Goal: Task Accomplishment & Management: Use online tool/utility

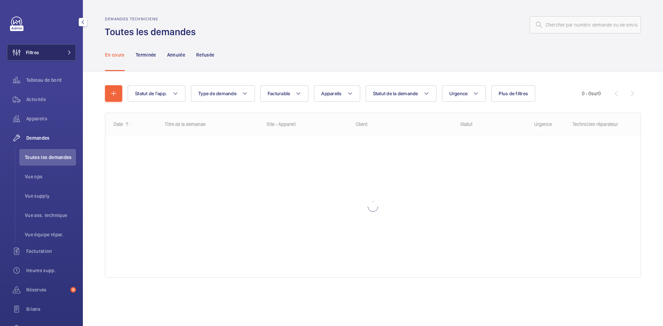
click at [60, 47] on button "Filtres" at bounding box center [41, 52] width 69 height 17
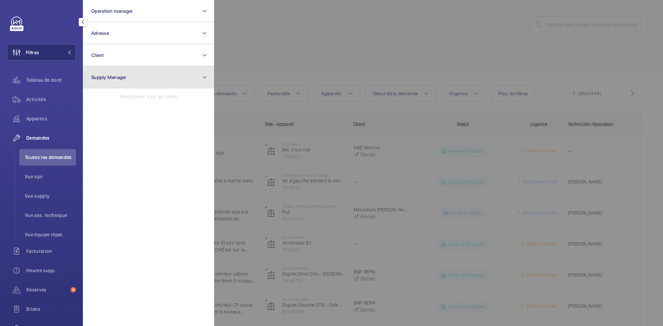
click at [152, 79] on button "Supply Manager" at bounding box center [148, 77] width 131 height 22
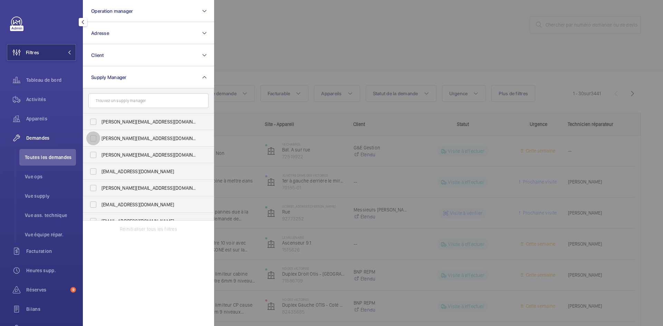
click at [89, 136] on input "[PERSON_NAME][EMAIL_ADDRESS][DOMAIN_NAME]" at bounding box center [93, 139] width 14 height 14
checkbox input "true"
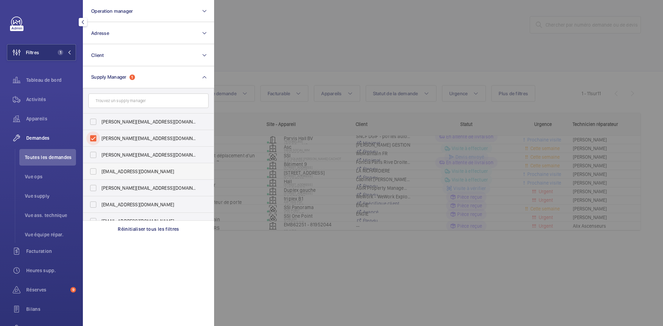
scroll to position [9, 0]
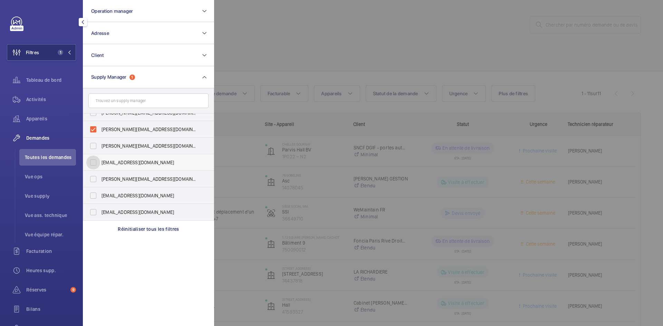
click at [93, 160] on input "[EMAIL_ADDRESS][DOMAIN_NAME]" at bounding box center [93, 163] width 14 height 14
checkbox input "true"
click at [92, 213] on input "[EMAIL_ADDRESS][DOMAIN_NAME]" at bounding box center [93, 212] width 14 height 14
checkbox input "true"
click at [292, 30] on div at bounding box center [545, 163] width 663 height 326
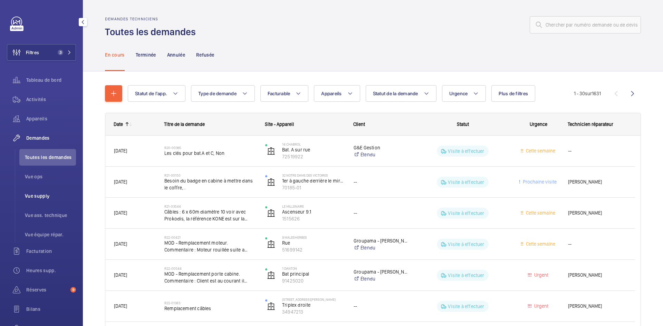
click at [47, 195] on span "Vue supply" at bounding box center [50, 196] width 51 height 7
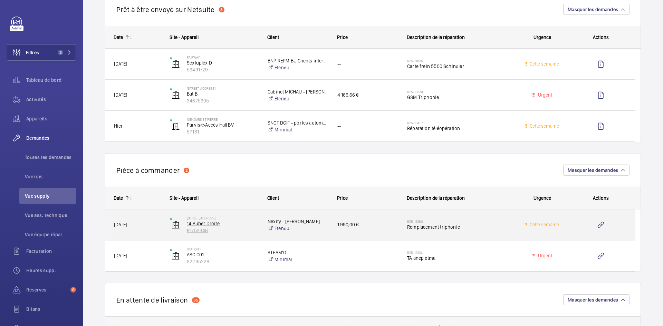
scroll to position [553, 0]
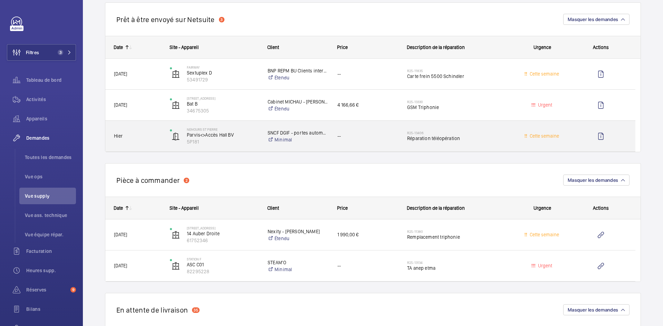
click at [155, 134] on span "Hier" at bounding box center [137, 136] width 47 height 8
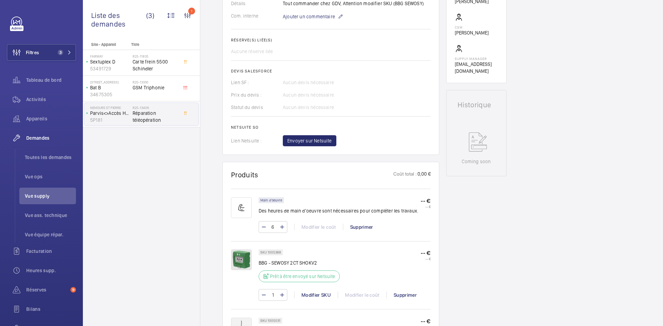
scroll to position [242, 0]
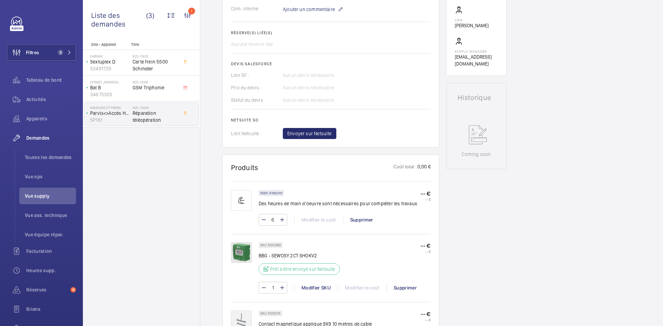
click at [247, 253] on img at bounding box center [241, 252] width 21 height 21
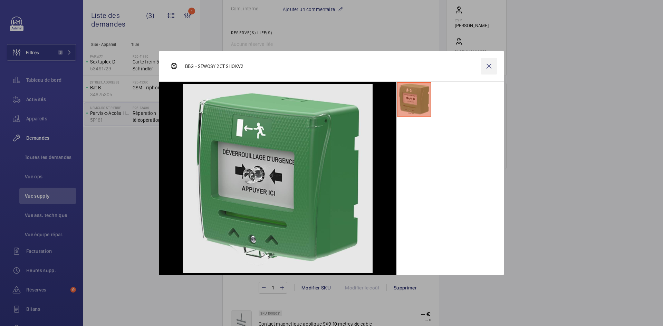
click at [491, 66] on wm-front-icon-button at bounding box center [489, 66] width 17 height 17
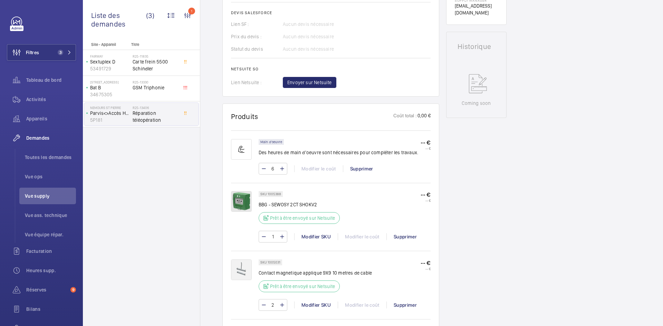
scroll to position [380, 0]
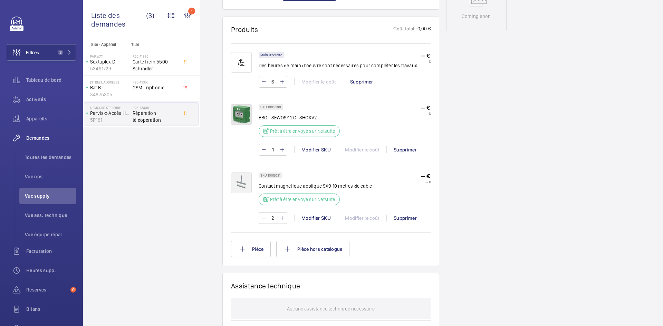
click at [244, 186] on img at bounding box center [241, 183] width 21 height 21
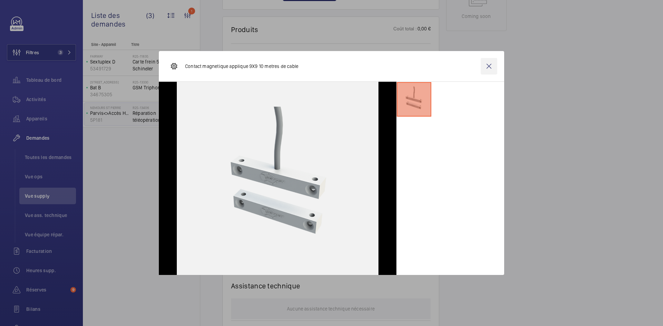
click at [491, 61] on wm-front-icon-button at bounding box center [489, 66] width 17 height 17
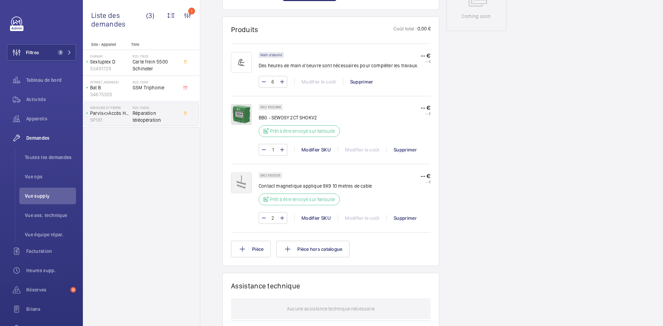
click at [246, 115] on img at bounding box center [241, 114] width 21 height 21
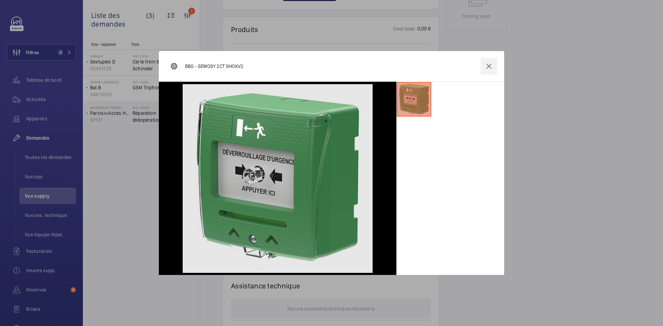
click at [494, 65] on wm-front-icon-button at bounding box center [489, 66] width 17 height 17
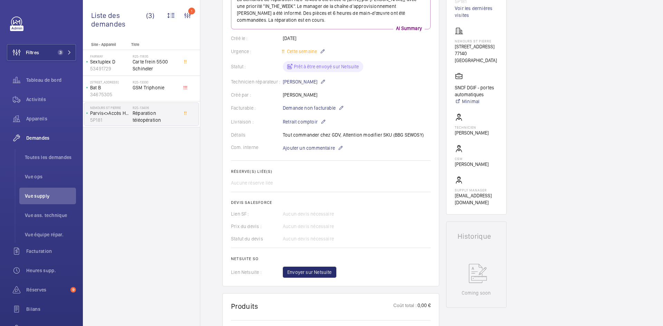
scroll to position [104, 0]
click at [324, 122] on mat-icon at bounding box center [323, 121] width 6 height 8
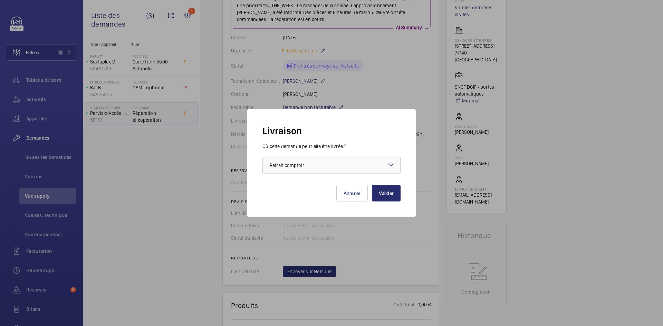
click at [389, 164] on mat-icon at bounding box center [391, 165] width 8 height 8
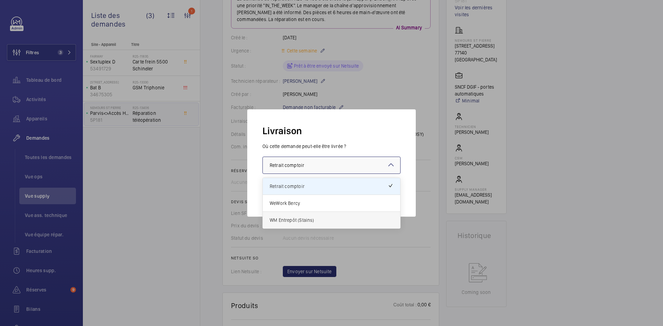
click at [303, 221] on span "WM Entrepôt (Stains)" at bounding box center [332, 220] width 124 height 7
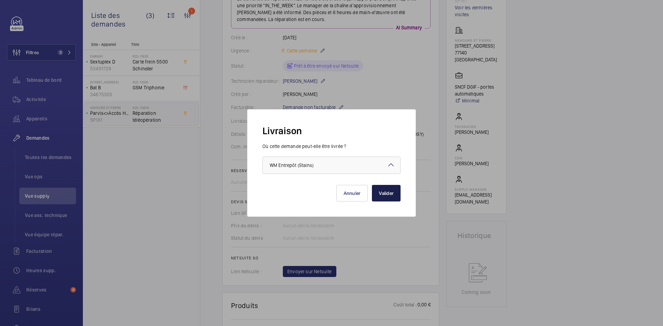
click at [389, 192] on button "Valider" at bounding box center [386, 193] width 29 height 17
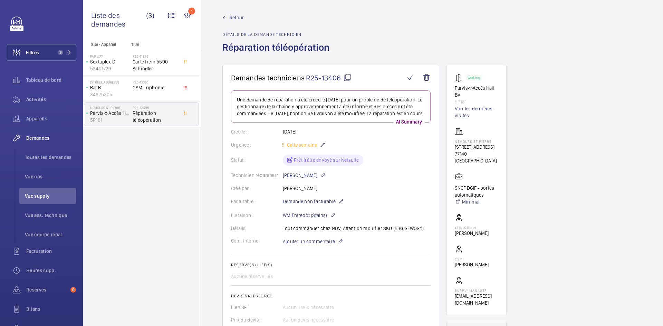
scroll to position [0, 0]
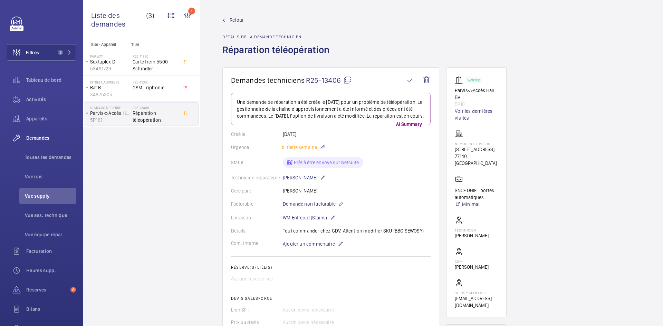
click at [348, 80] on mat-icon at bounding box center [347, 80] width 8 height 8
click at [238, 19] on span "Retour" at bounding box center [237, 20] width 14 height 7
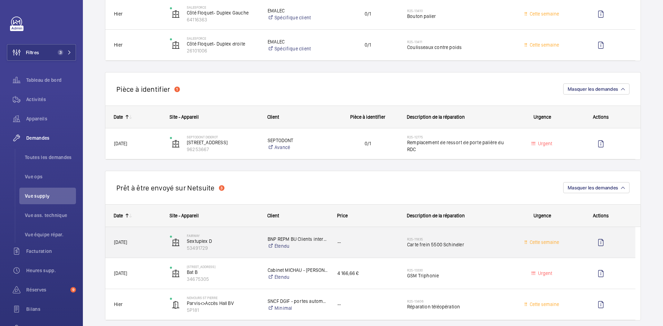
scroll to position [311, 0]
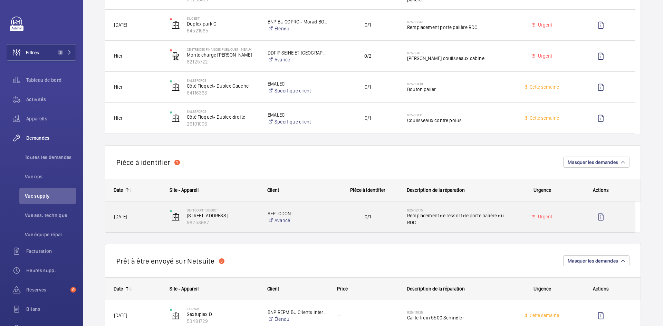
click at [158, 213] on span "[DATE]" at bounding box center [137, 217] width 47 height 8
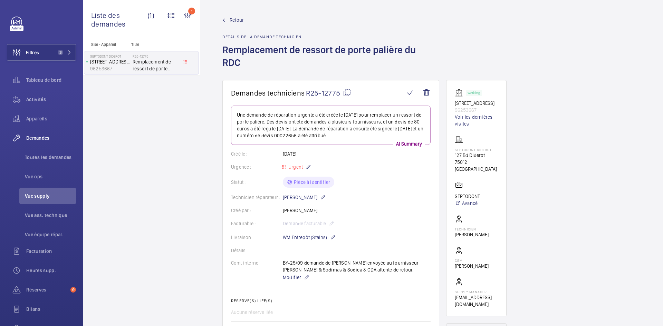
click at [237, 19] on span "Retour" at bounding box center [237, 20] width 14 height 7
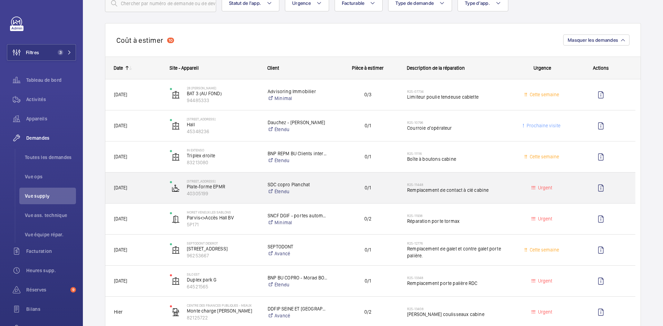
scroll to position [138, 0]
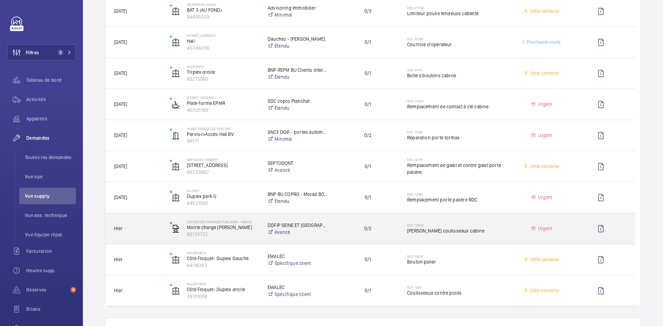
click at [157, 230] on span "Hier" at bounding box center [137, 229] width 47 height 8
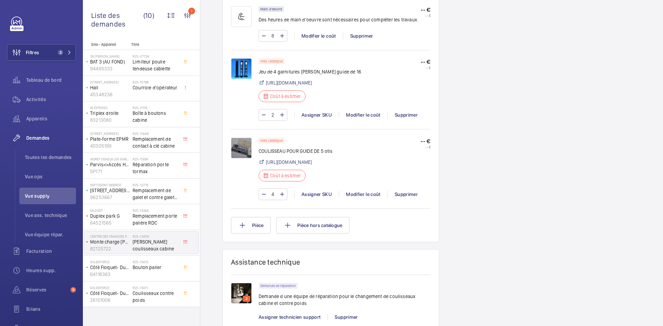
scroll to position [456, 0]
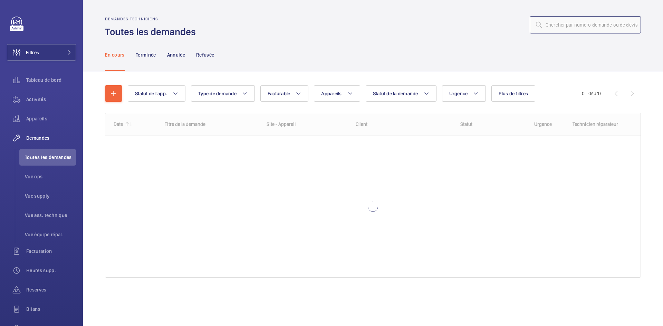
click at [567, 25] on input "text" at bounding box center [585, 24] width 111 height 17
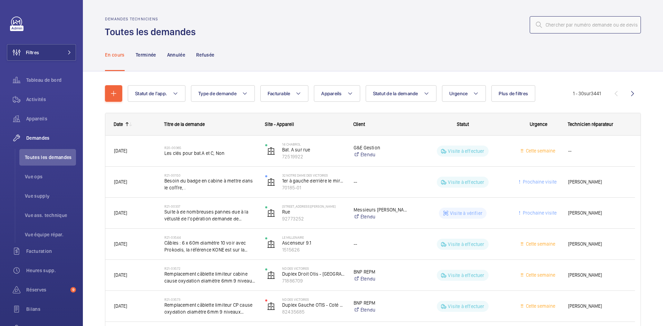
paste input "R25-13276"
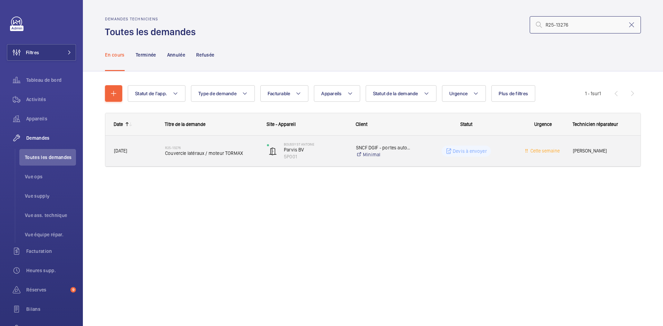
type input "R25-13276"
click at [154, 153] on span "[DATE]" at bounding box center [135, 151] width 42 height 8
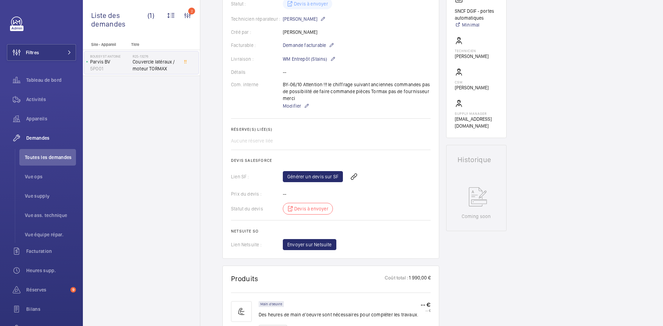
scroll to position [35, 0]
